Goal: Ask a question

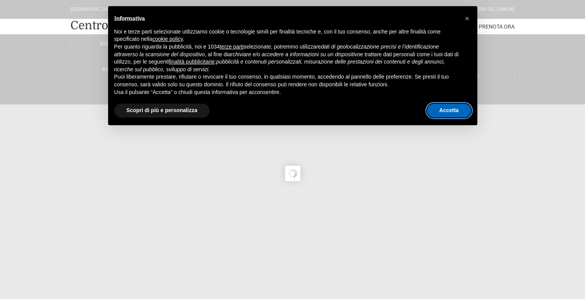
click at [452, 111] on button "Accetta" at bounding box center [449, 111] width 44 height 14
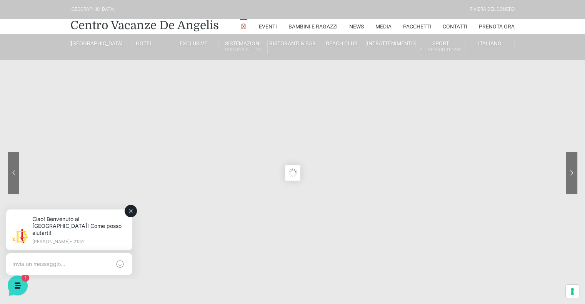
click at [43, 261] on textarea at bounding box center [61, 264] width 99 height 7
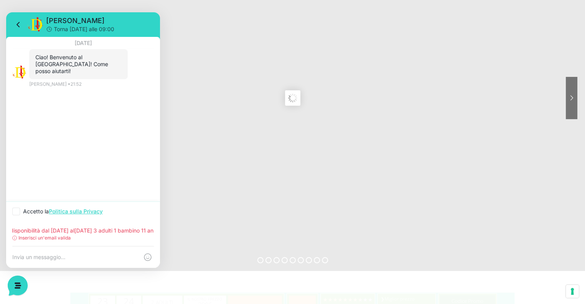
scroll to position [77, 0]
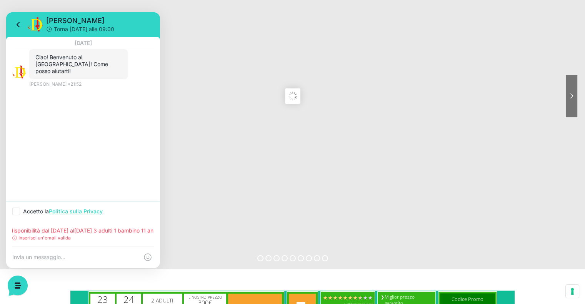
type input "disponibilità dal [DATE] al[DATE] 3 adulti 1 bambino 11 anni"
click at [34, 238] on p "Inserisci un'email valida" at bounding box center [44, 238] width 52 height 7
click at [74, 240] on div "Inserisci un'email valida" at bounding box center [83, 238] width 142 height 7
click at [43, 260] on textarea at bounding box center [75, 257] width 126 height 7
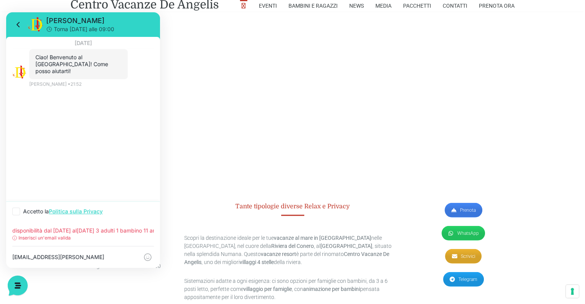
scroll to position [1915, 0]
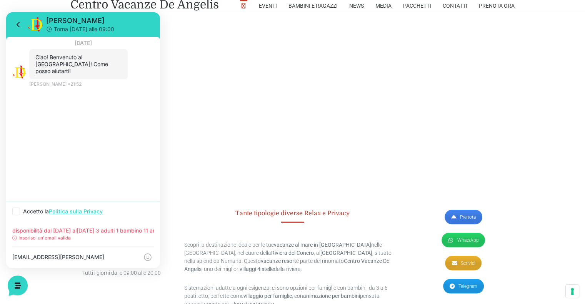
click at [72, 260] on textarea "[EMAIL_ADDRESS][PERSON_NAME][DOMAIN_NAME]" at bounding box center [75, 257] width 126 height 7
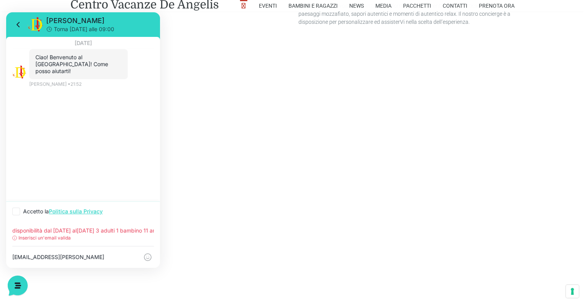
scroll to position [1684, 0]
type textarea "[EMAIL_ADDRESS][PERSON_NAME][DOMAIN_NAME]"
drag, startPoint x: 167, startPoint y: 13, endPoint x: 174, endPoint y: 19, distance: 9.3
